Goal: Find specific page/section: Find specific page/section

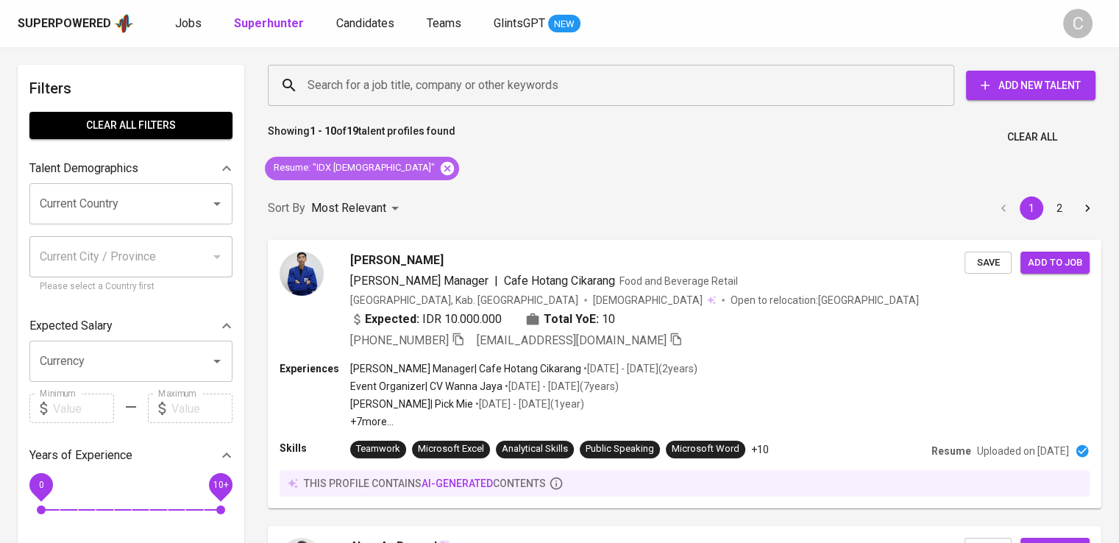
click at [441, 170] on icon at bounding box center [447, 167] width 13 height 13
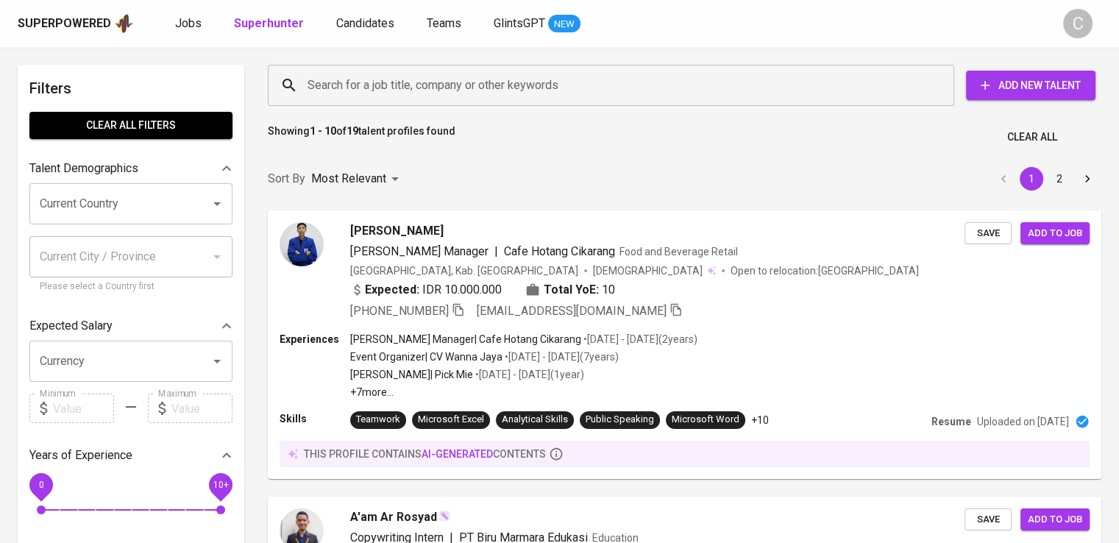
click at [534, 88] on input "Search for a job title, company or other keywords" at bounding box center [615, 85] width 622 height 28
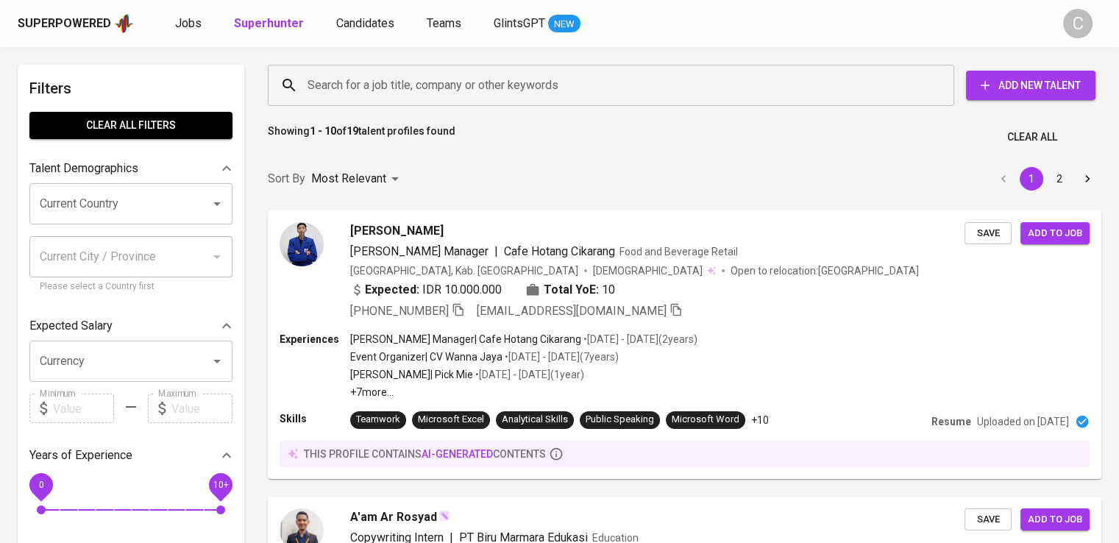
click at [534, 88] on input "Search for a job title, company or other keywords" at bounding box center [615, 85] width 622 height 28
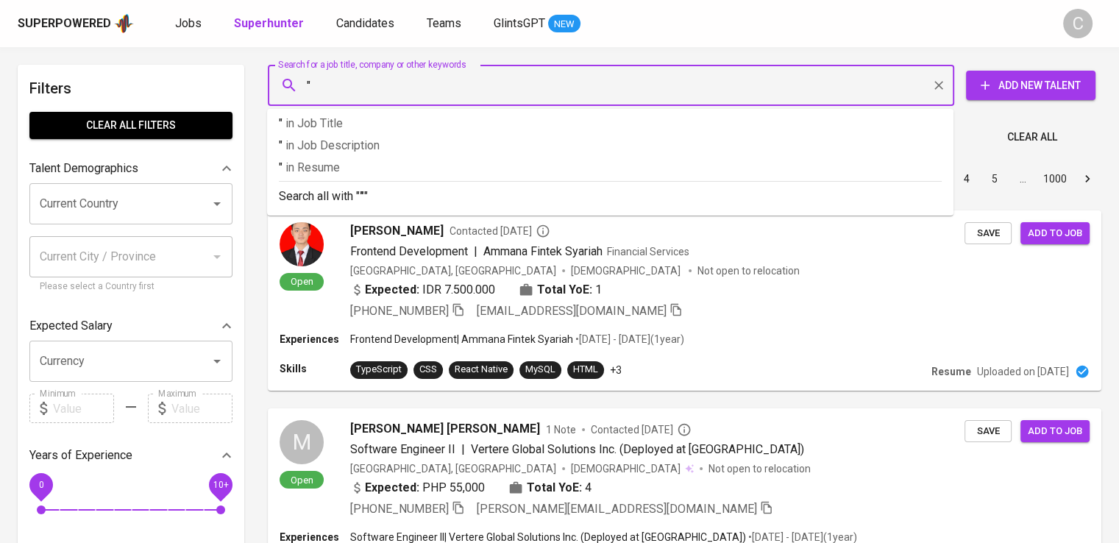
paste input "Sumber Kerang Indah"
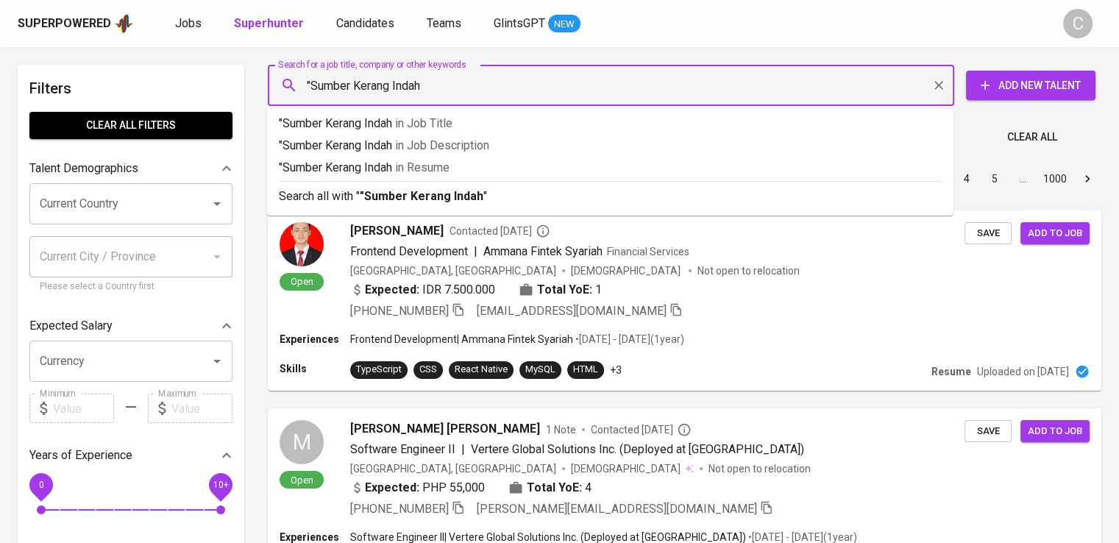
type input ""Sumber Kerang Indah""
click at [542, 160] on p ""Sumber Kerang Indah" in Resume" at bounding box center [610, 168] width 663 height 18
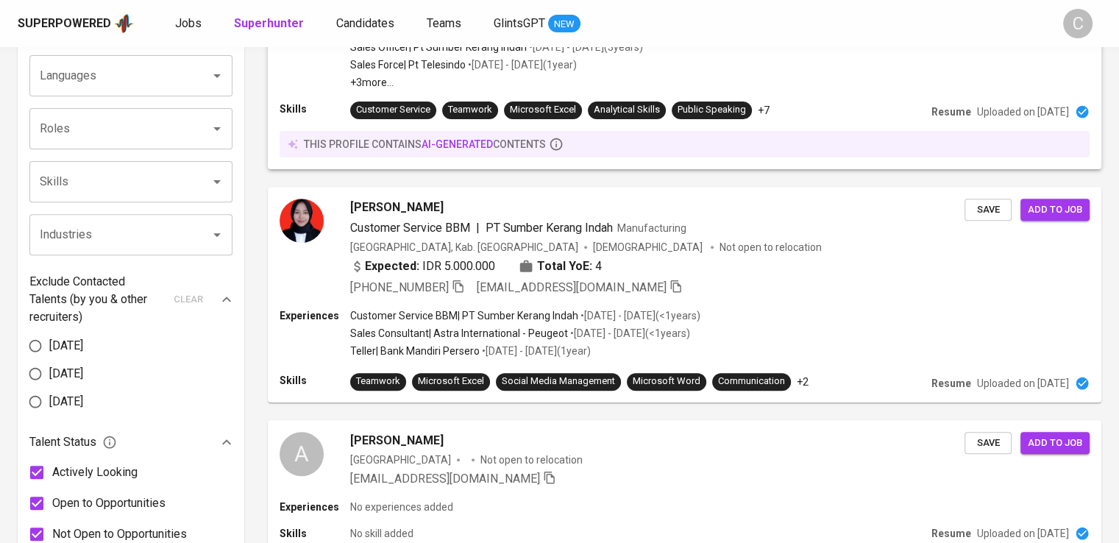
scroll to position [514, 0]
